Goal: Task Accomplishment & Management: Manage account settings

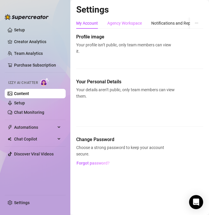
click at [136, 27] on div "Agency Workspace" at bounding box center [124, 23] width 35 height 11
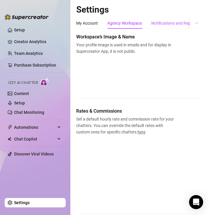
click at [162, 21] on div "Notifications and Reports" at bounding box center [174, 23] width 47 height 6
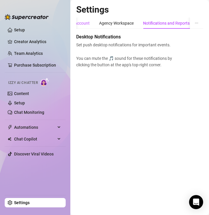
click at [85, 23] on div "My Account" at bounding box center [79, 23] width 22 height 6
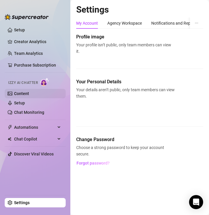
click at [27, 95] on link "Content" at bounding box center [21, 93] width 15 height 5
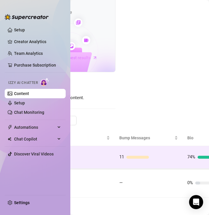
scroll to position [27, 0]
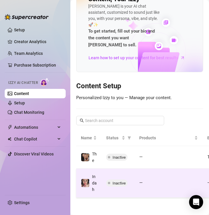
click at [154, 172] on td "—" at bounding box center [169, 183] width 68 height 29
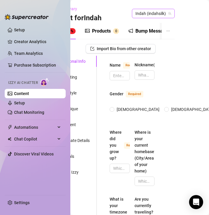
scroll to position [0, 13]
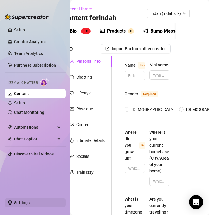
click at [24, 200] on link "Settings" at bounding box center [22, 202] width 16 height 5
